Goal: Information Seeking & Learning: Check status

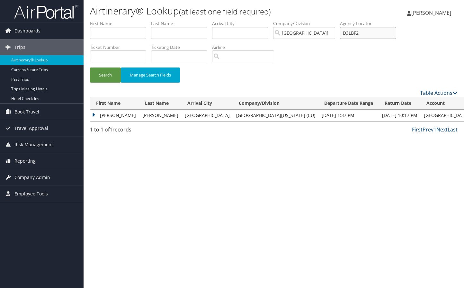
drag, startPoint x: 372, startPoint y: 31, endPoint x: 338, endPoint y: 36, distance: 35.1
click at [338, 20] on ul "First Name Last Name Departure City Arrival City Company/Division University of…" at bounding box center [273, 20] width 367 height 0
type input "d0wtpq"
click at [90, 67] on button "Search" at bounding box center [105, 74] width 31 height 15
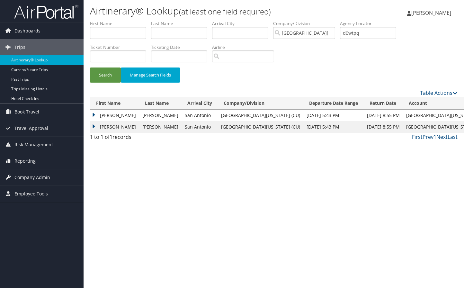
click at [133, 116] on td "DANA REBECCA" at bounding box center [114, 116] width 49 height 12
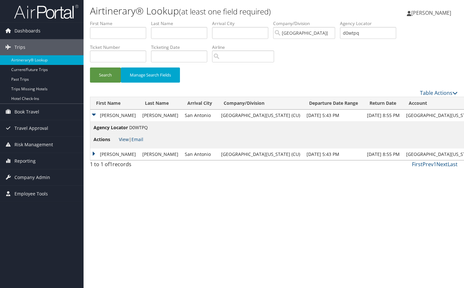
click at [121, 136] on link "View" at bounding box center [124, 139] width 10 height 6
click at [437, 177] on div "Airtinerary® Lookup (at least one field required) Marie Larsen Marie Larsen My …" at bounding box center [273, 144] width 380 height 288
click at [29, 159] on span "Reporting" at bounding box center [24, 161] width 21 height 16
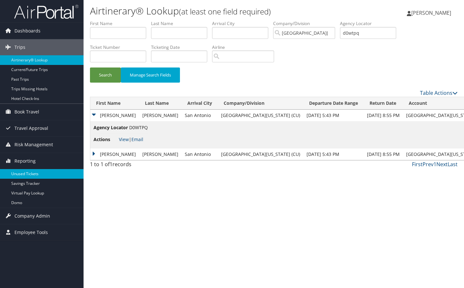
click at [27, 173] on link "Unused Tickets" at bounding box center [41, 174] width 83 height 10
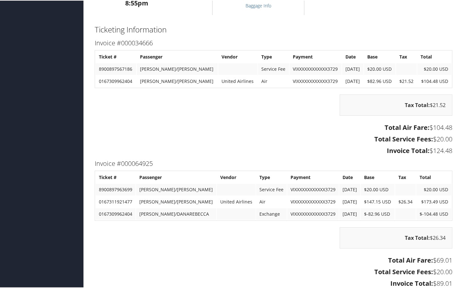
scroll to position [289, 0]
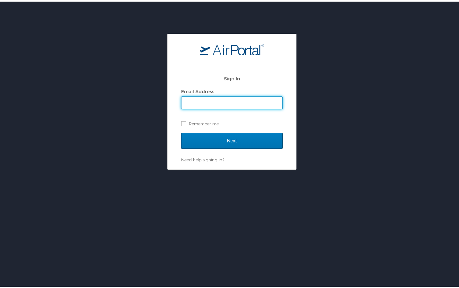
type input "[PERSON_NAME][EMAIL_ADDRESS][PERSON_NAME][DOMAIN_NAME]"
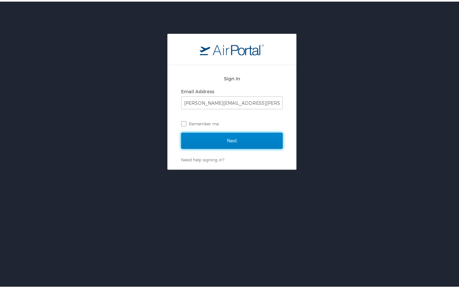
click at [205, 137] on input "Next" at bounding box center [231, 139] width 101 height 16
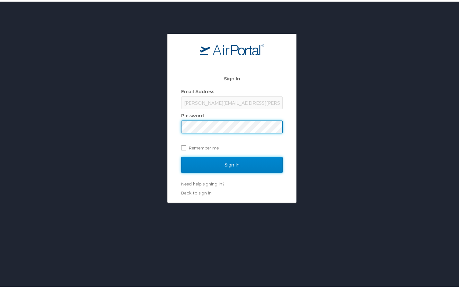
click at [204, 163] on input "Sign In" at bounding box center [231, 163] width 101 height 16
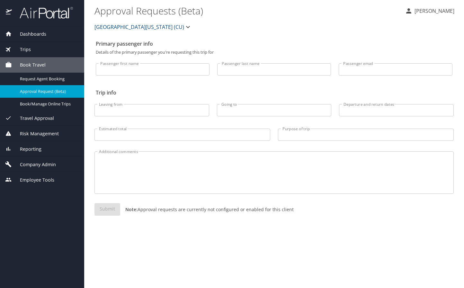
click at [39, 149] on span "Reporting" at bounding box center [27, 148] width 30 height 7
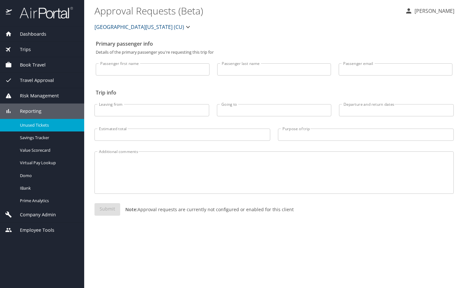
click at [39, 124] on span "Unused Tickets" at bounding box center [48, 125] width 57 height 6
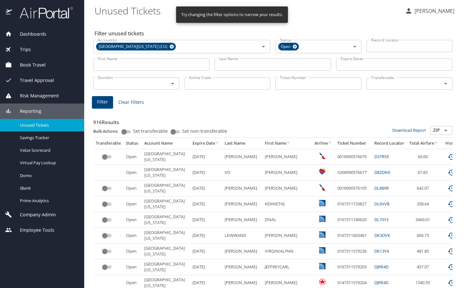
click at [125, 66] on input "First Name" at bounding box center [151, 64] width 116 height 12
type input "blair"
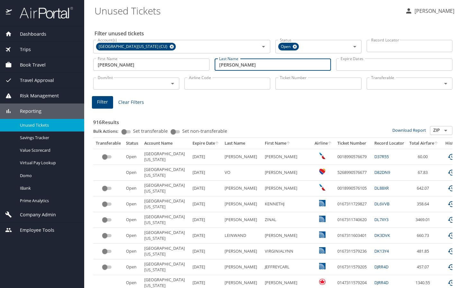
type input "murphy"
click at [215, 83] on input "Airline Code" at bounding box center [227, 83] width 86 height 12
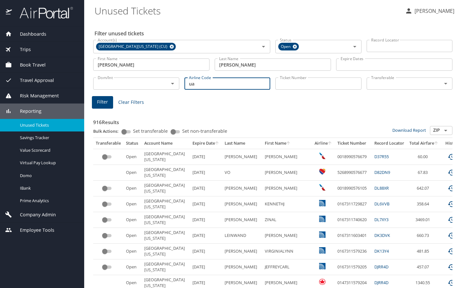
type input "ua"
click at [102, 102] on span "Filter" at bounding box center [102, 102] width 11 height 8
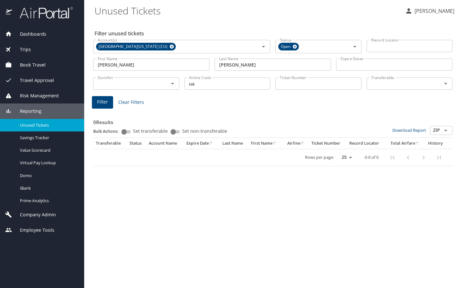
click at [444, 207] on div "Filter unused tickets Account(s) University of Colorado (CU) Account(s) Status …" at bounding box center [273, 154] width 359 height 267
